Goal: Information Seeking & Learning: Learn about a topic

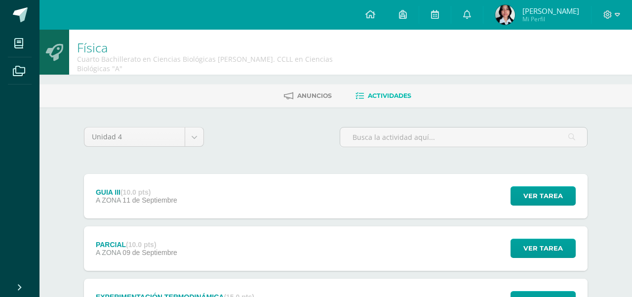
click at [280, 193] on div "GUIA III (10.0 pts) A ZONA [DATE] Ver tarea GUIA III Física Cargando contenido" at bounding box center [336, 196] width 504 height 44
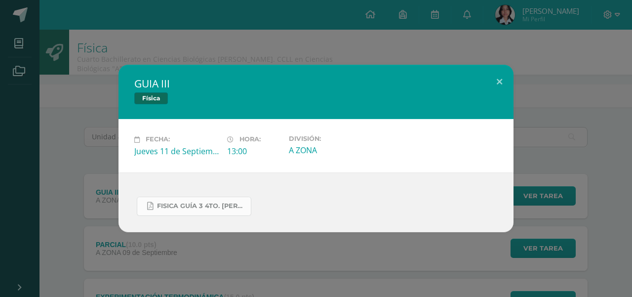
click at [222, 213] on link "FISICA GUÍA 3 4TO. [PERSON_NAME].docx.pdf" at bounding box center [194, 206] width 115 height 19
click at [245, 42] on div "GUIA III Física Fecha: [DATE] Hora: 13:00 División: A ZONA" at bounding box center [316, 148] width 632 height 297
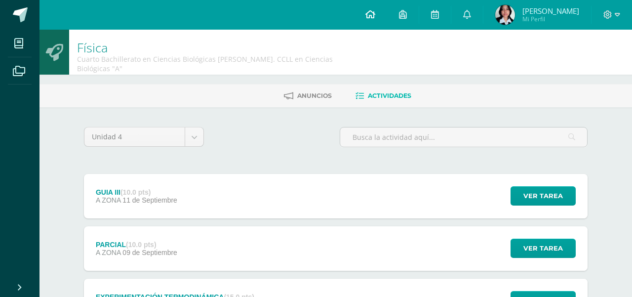
click at [372, 10] on link at bounding box center [371, 15] width 34 height 30
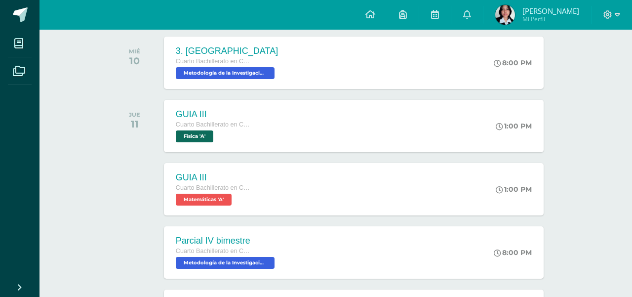
scroll to position [251, 0]
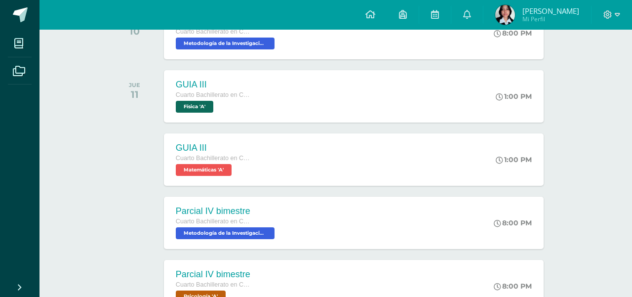
click at [249, 228] on span "Metodología de la Investigación 'A'" at bounding box center [225, 233] width 99 height 12
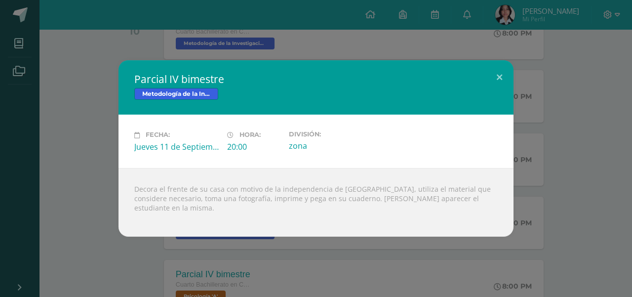
click at [52, 180] on div "Parcial IV bimestre Metodología de la Investigación Fecha: [DATE] Hora: 20:00 D…" at bounding box center [316, 148] width 624 height 176
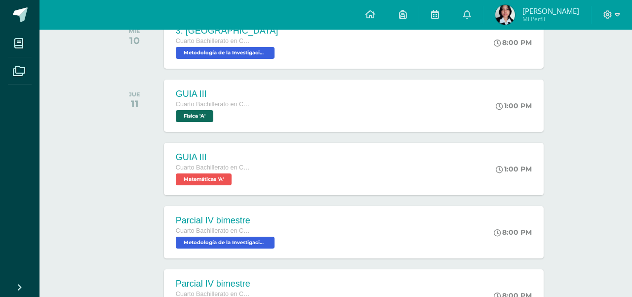
scroll to position [246, 0]
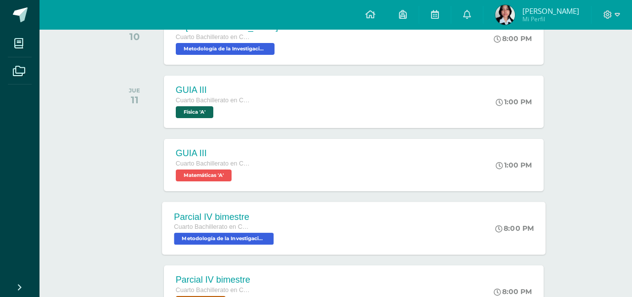
click at [214, 219] on div "Parcial IV bimestre" at bounding box center [225, 216] width 102 height 10
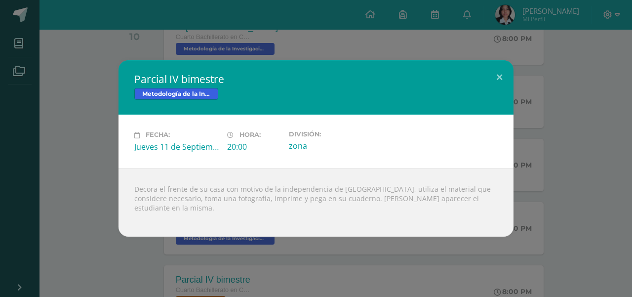
click at [533, 172] on div "Parcial IV bimestre Metodología de la Investigación Fecha: [DATE] Hora: 20:00 D…" at bounding box center [316, 148] width 624 height 176
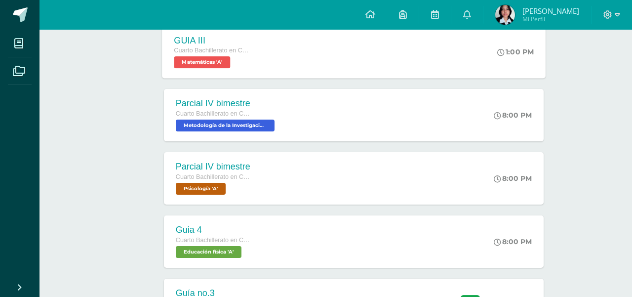
scroll to position [362, 0]
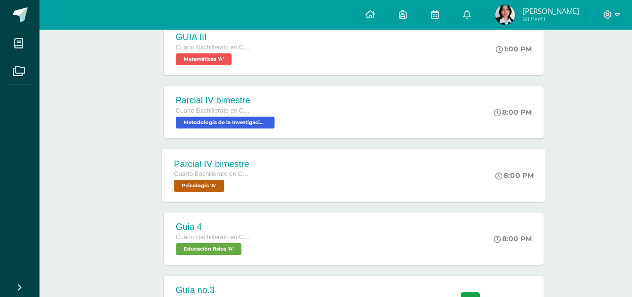
click at [307, 176] on div "Parcial IV bimestre Cuarto Bachillerato en Ciencias Biológicas [PERSON_NAME]. C…" at bounding box center [354, 175] width 384 height 53
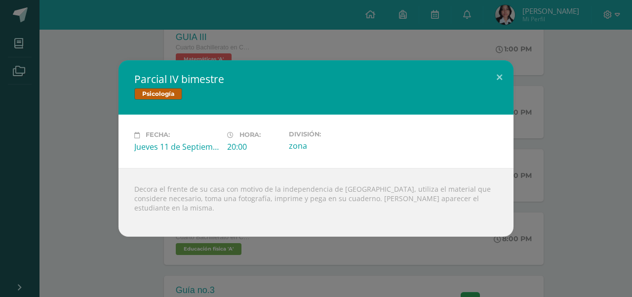
click at [53, 198] on div "Parcial IV bimestre Psicología Fecha: [DATE] Hora: 20:00 División: zona" at bounding box center [316, 148] width 624 height 176
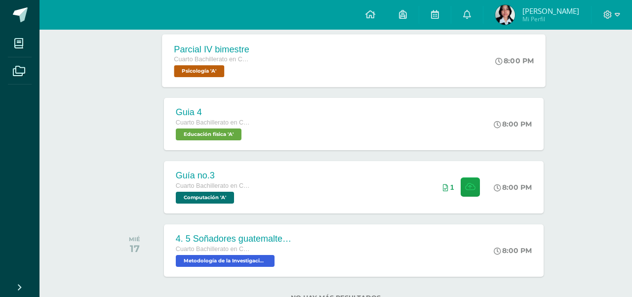
scroll to position [483, 0]
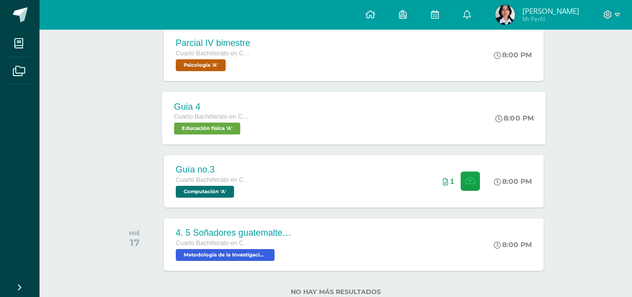
click at [263, 121] on div "Guia 4 Cuarto Bachillerato en Ciencias Biológicas [PERSON_NAME]. CCLL en Cienci…" at bounding box center [354, 117] width 384 height 53
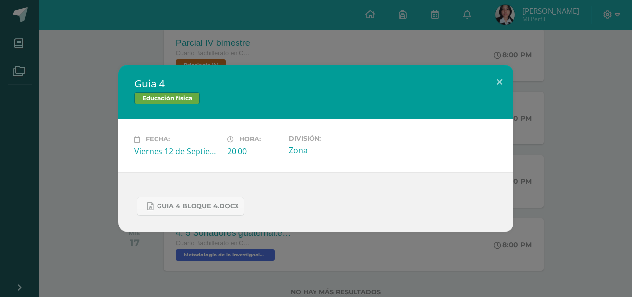
click at [46, 206] on div "Guia 4 Educación física Fecha: [DATE] Hora: 20:00 División: Zona" at bounding box center [316, 148] width 624 height 167
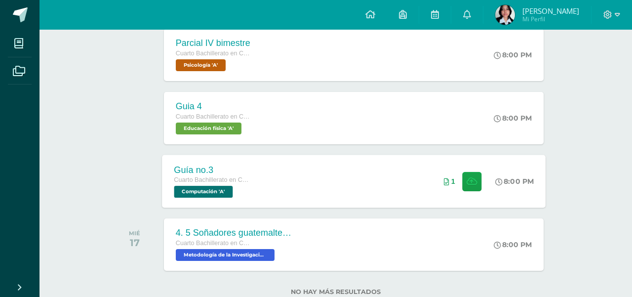
click at [254, 183] on div "Guía no.3 Cuarto Bachillerato en Ciencias Biológicas [PERSON_NAME]. CCLL en Cie…" at bounding box center [211, 181] width 99 height 53
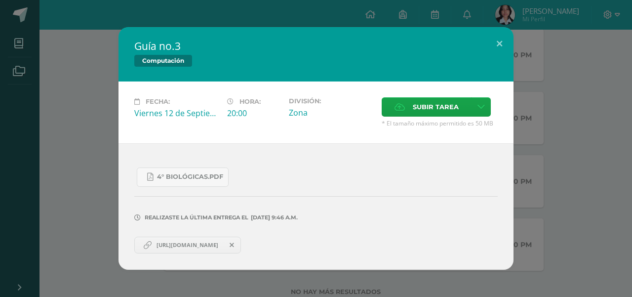
click at [90, 253] on div "Guía no.3 Computación Fecha: Viernes 12 de Septiembre Hora: 20:00 División: Zon…" at bounding box center [316, 148] width 624 height 243
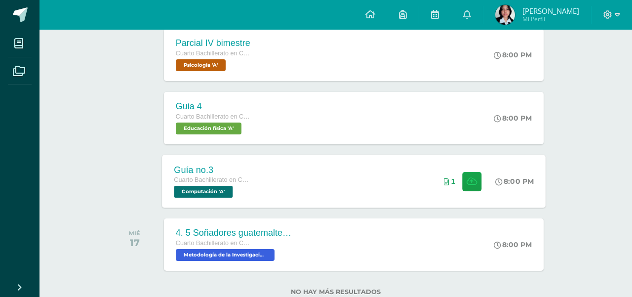
click at [217, 175] on div "Cuarto Bachillerato en Ciencias Biológicas Bach. CCLL en Ciencias Biológicas" at bounding box center [211, 180] width 75 height 11
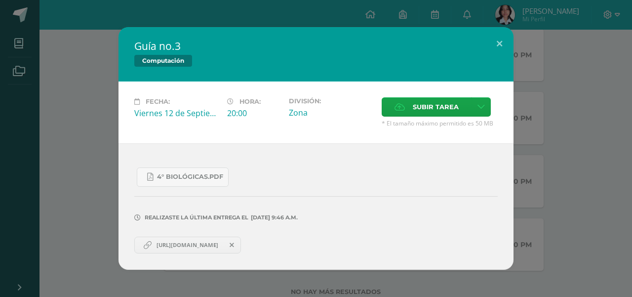
click at [207, 244] on span "https://www.canva.com/design/DAGyf7h0nxs/csaWnJUDBuqCnN3Px7kDHw/edit?ui=eyJBIjp…" at bounding box center [188, 245] width 72 height 8
click at [93, 83] on div "Guía no.3 Computación Fecha: Viernes 12 de Septiembre Hora: 20:00 División: Zon…" at bounding box center [316, 148] width 624 height 243
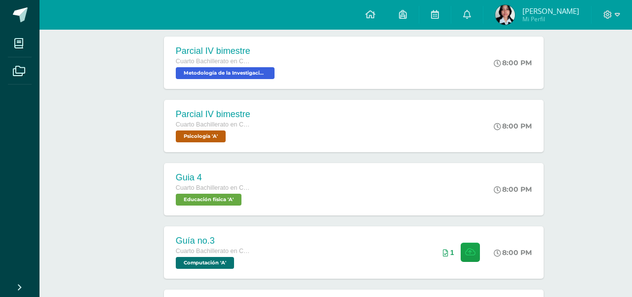
scroll to position [409, 0]
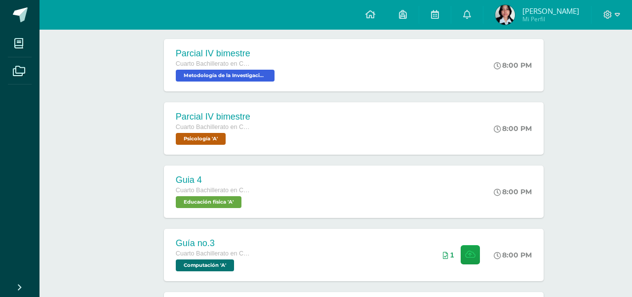
click at [247, 150] on div "Parcial IV bimestre Cuarto Bachillerato en Ciencias Biológicas Bach. CCLL en Ci…" at bounding box center [213, 128] width 98 height 52
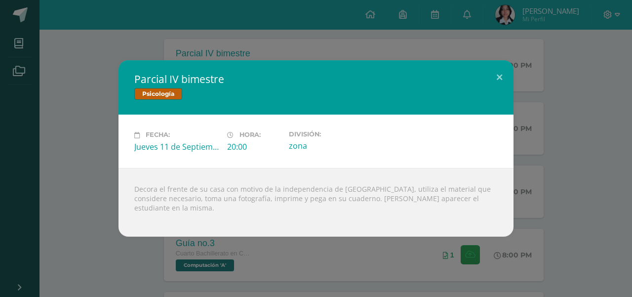
click at [233, 193] on div "Decora el frente de su casa con motivo de la independencia de Guatemala, utiliz…" at bounding box center [316, 202] width 395 height 69
click at [50, 163] on div "Parcial IV bimestre Psicología Fecha: Jueves 11 de Septiembre Hora: 20:00 Divis…" at bounding box center [316, 148] width 624 height 176
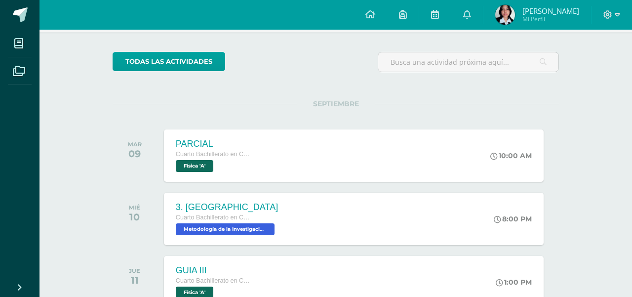
scroll to position [67, 0]
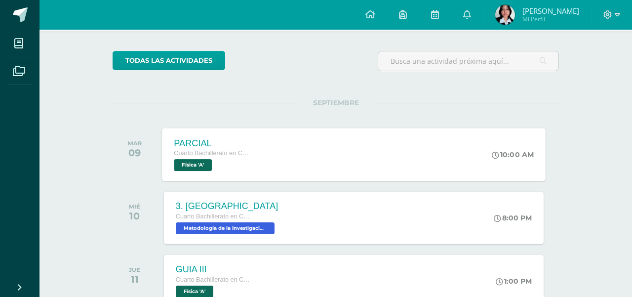
click at [194, 148] on div "Cuarto Bachillerato en Ciencias Biológicas Bach. CCLL en Ciencias Biológicas" at bounding box center [211, 153] width 75 height 11
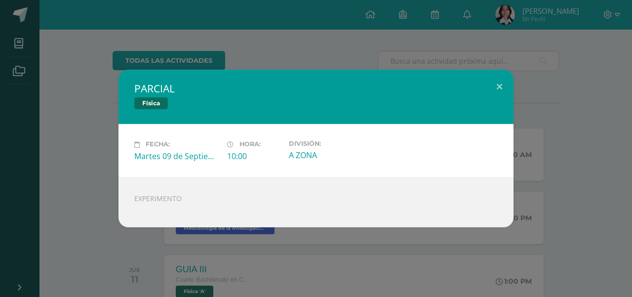
click at [91, 203] on div "PARCIAL Física Fecha: Martes 09 de Septiembre Hora: 10:00 División: A ZONA" at bounding box center [316, 148] width 624 height 157
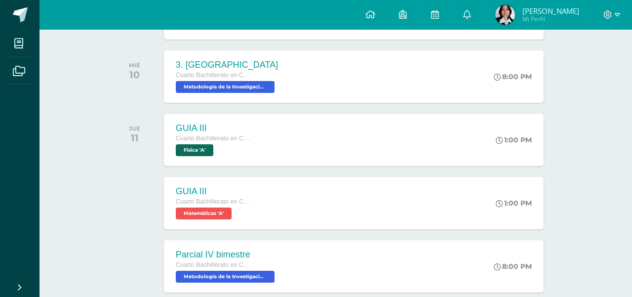
scroll to position [209, 0]
